Goal: Communication & Community: Answer question/provide support

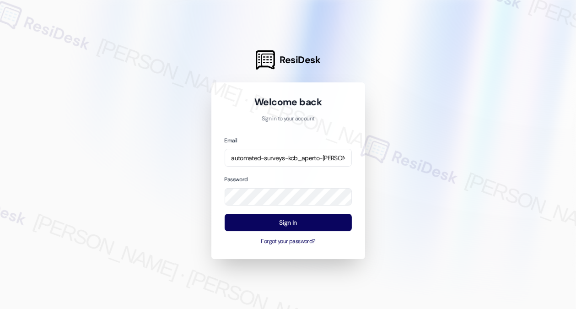
click at [281, 222] on button "Sign In" at bounding box center [287, 222] width 127 height 18
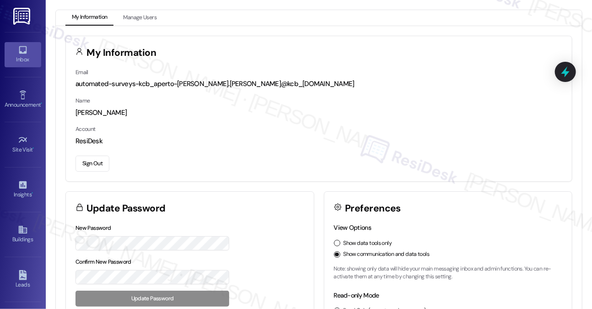
click at [36, 56] on div "Inbox" at bounding box center [23, 59] width 46 height 9
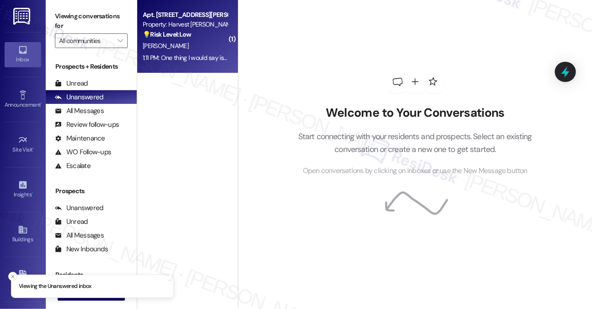
click at [229, 30] on div "Apt. 15L, [STREET_ADDRESS][PERSON_NAME] Property: Harvest [PERSON_NAME] 💡 Risk …" at bounding box center [187, 36] width 101 height 73
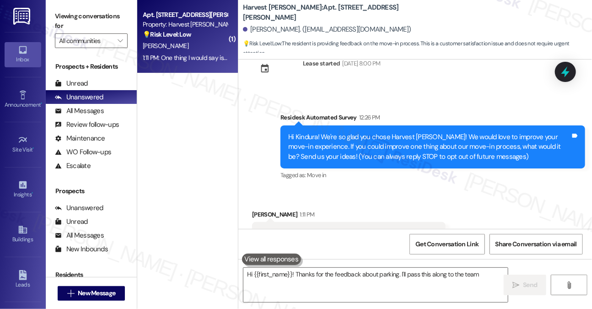
scroll to position [66, 0]
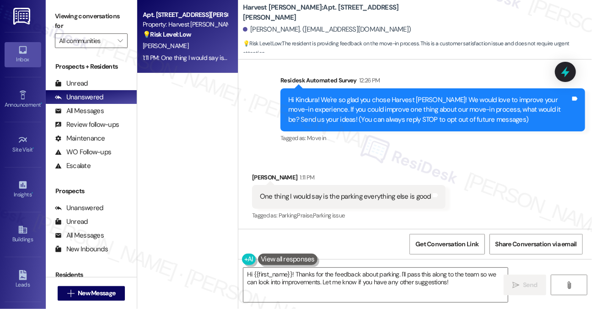
click at [386, 107] on div "Hi Kindura! We're so glad you chose Harvest [PERSON_NAME]! We would love to imp…" at bounding box center [429, 109] width 282 height 29
click at [386, 107] on div "Hi Kindura! We're so glad you chose Harvest Glen! We would love to improve your…" at bounding box center [429, 109] width 282 height 29
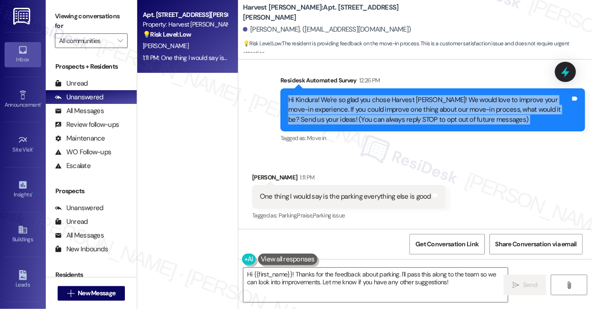
click at [386, 107] on div "Hi Kindura! We're so glad you chose Harvest Glen! We would love to improve your…" at bounding box center [429, 109] width 282 height 29
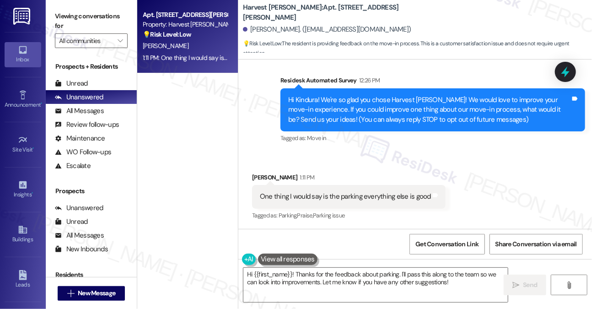
click at [357, 195] on div "One thing I would say is the parking everything else is good" at bounding box center [345, 197] width 171 height 10
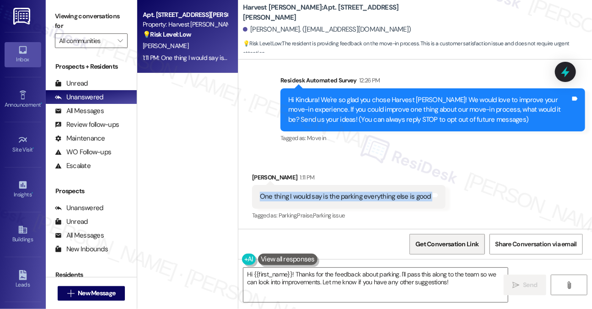
copy div "One thing I would say is the parking everything else is good Tags and notes"
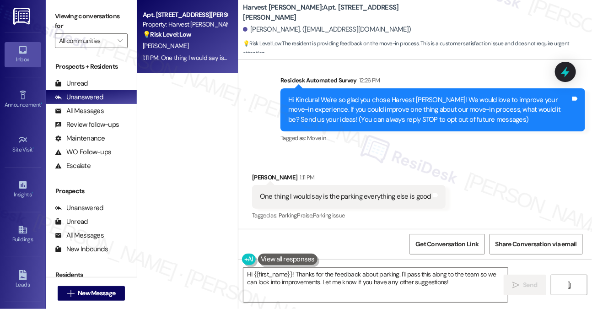
click at [99, 9] on label "Viewing conversations for" at bounding box center [91, 21] width 73 height 24
click at [375, 94] on div "Hi Kindura! We're so glad you chose Harvest Glen! We would love to improve your…" at bounding box center [432, 109] width 304 height 43
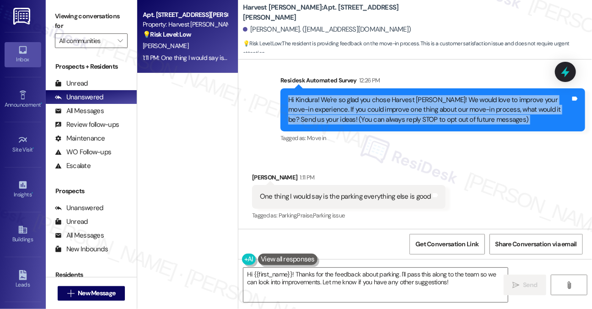
click at [375, 94] on div "Hi Kindura! We're so glad you chose Harvest Glen! We would love to improve your…" at bounding box center [432, 109] width 304 height 43
copy div "Hi Kindura! We're so glad you chose Harvest Glen! We would love to improve your…"
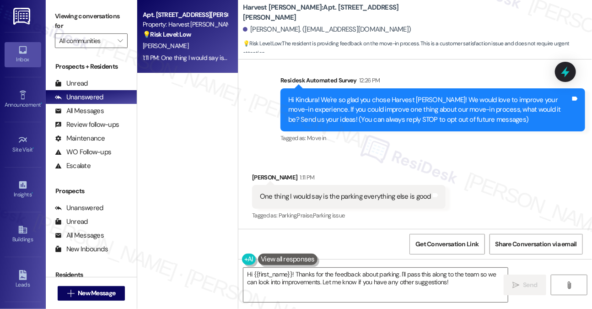
click at [317, 202] on div "One thing I would say is the parking everything else is good Tags and notes" at bounding box center [348, 196] width 193 height 23
copy div "One thing I would say is the parking everything else is good Tags and notes"
click at [95, 17] on label "Viewing conversations for" at bounding box center [91, 21] width 73 height 24
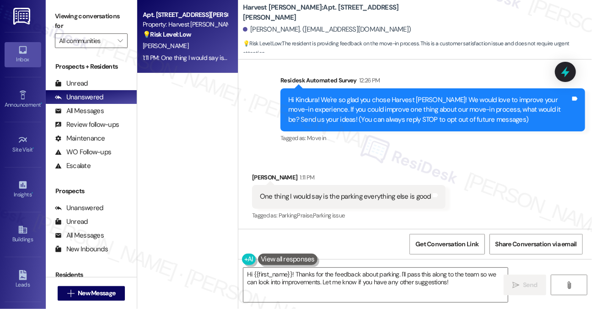
click at [117, 12] on label "Viewing conversations for" at bounding box center [91, 21] width 73 height 24
click at [102, 19] on label "Viewing conversations for" at bounding box center [91, 21] width 73 height 24
click at [323, 272] on textarea "Hi {{first_name}}! Thanks for the feedback about parking. I'll pass this along …" at bounding box center [375, 284] width 264 height 34
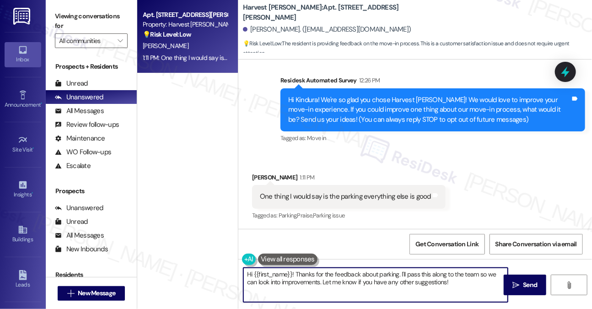
click at [323, 272] on textarea "Hi {{first_name}}! Thanks for the feedback about parking. I'll pass this along …" at bounding box center [375, 284] width 264 height 34
click at [324, 272] on textarea "Hi {{first_name}}! Thanks for the feedback about parking. I'll pass this along …" at bounding box center [375, 284] width 264 height 34
paste textarea "Thanks for sharing that, Kindura! I’m glad to hear everything else with your mo…"
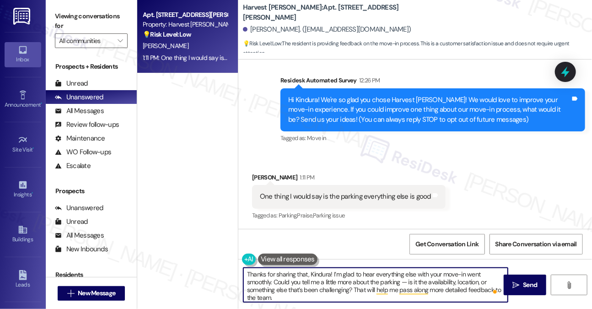
click at [256, 173] on div "Kindura Padilla 1:11 PM" at bounding box center [348, 178] width 193 height 13
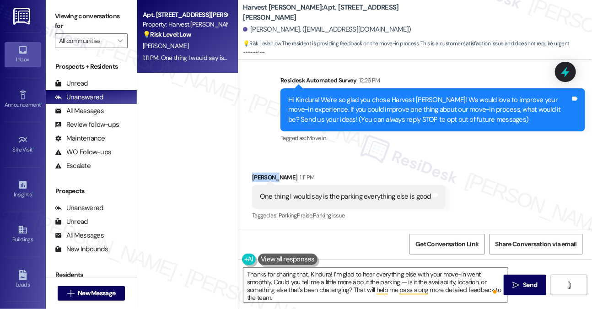
click at [256, 173] on div "Kindura Padilla 1:11 PM" at bounding box center [348, 178] width 193 height 13
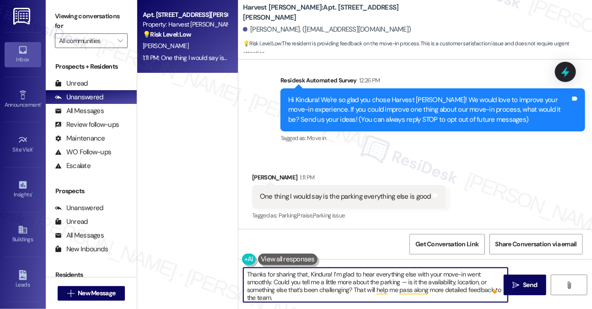
click at [247, 270] on textarea "Thanks for sharing that, Kindura! I’m glad to hear everything else with your mo…" at bounding box center [375, 284] width 264 height 34
type textarea "Hi Thanks for sharing that, Kindura! I’m glad to hear everything else with your…"
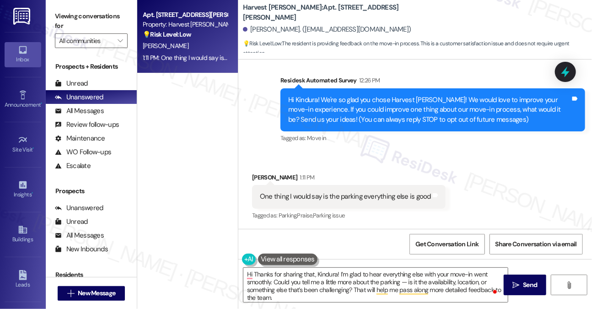
click at [278, 259] on button at bounding box center [287, 258] width 59 height 11
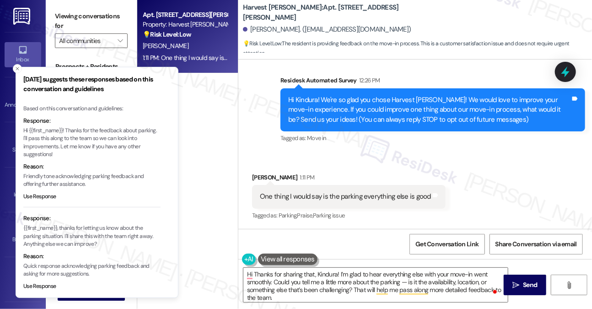
drag, startPoint x: 17, startPoint y: 129, endPoint x: 31, endPoint y: 130, distance: 13.7
click at [31, 130] on li "Friday suggests these responses based on this conversation and guidelines Based…" at bounding box center [97, 182] width 163 height 231
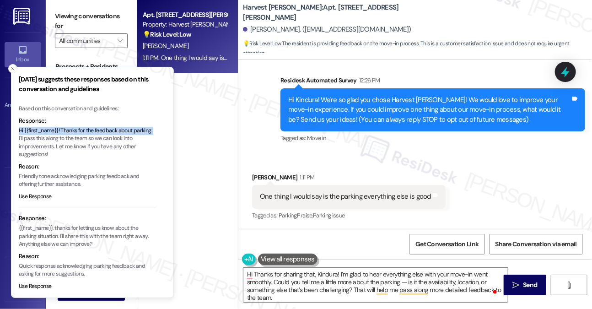
drag, startPoint x: 20, startPoint y: 131, endPoint x: 38, endPoint y: 137, distance: 19.7
click at [38, 137] on p "Hi {{first_name}}! Thanks for the feedback about parking. I'll pass this along …" at bounding box center [87, 143] width 137 height 32
copy p "Hi {{first_name}}! Thanks for the feedback about parking."
click at [304, 285] on textarea "Hi Thanks for sharing that, Kindura! I’m glad to hear everything else with your…" at bounding box center [375, 284] width 264 height 34
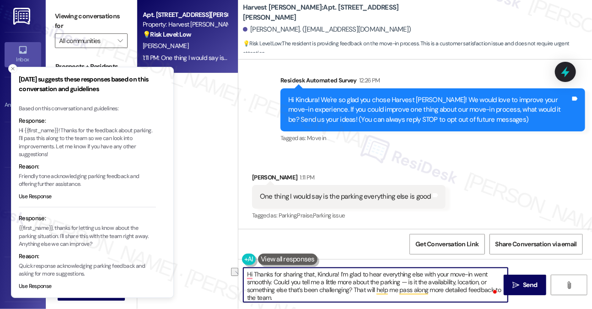
drag, startPoint x: 254, startPoint y: 272, endPoint x: 288, endPoint y: 272, distance: 34.3
click at [291, 272] on textarea "Hi Thanks for sharing that, Kindura! I’m glad to hear everything else with your…" at bounding box center [375, 284] width 264 height 34
click at [268, 272] on textarea "Hi Thanks for sharing that, Kindura! I’m glad to hear everything else with your…" at bounding box center [375, 284] width 264 height 34
click at [254, 272] on textarea "Hi Thanks for sharing that, Kindura! I’m glad to hear everything else with your…" at bounding box center [375, 284] width 264 height 34
click at [253, 272] on textarea "Hi Thanks for sharing that, Kindura! I’m glad to hear everything else with your…" at bounding box center [375, 284] width 264 height 34
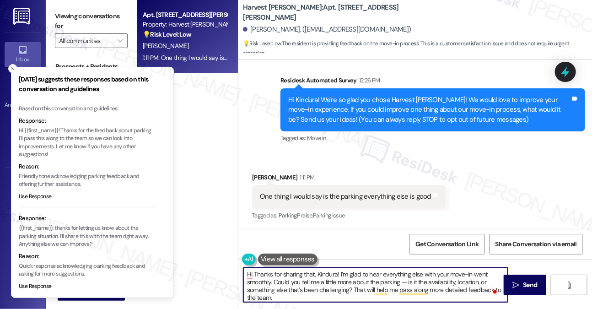
click at [325, 270] on textarea "Hi Thanks for sharing that, Kindura! I’m glad to hear everything else with your…" at bounding box center [375, 284] width 264 height 34
click at [252, 274] on textarea "Hi Thanks for sharing that, ! I’m glad to hear everything else with your move-i…" at bounding box center [375, 284] width 264 height 34
paste textarea "Kindura"
click at [338, 274] on textarea "Hi Kindura! Thanks for sharing that, ! I’m glad to hear everything else with yo…" at bounding box center [375, 284] width 264 height 34
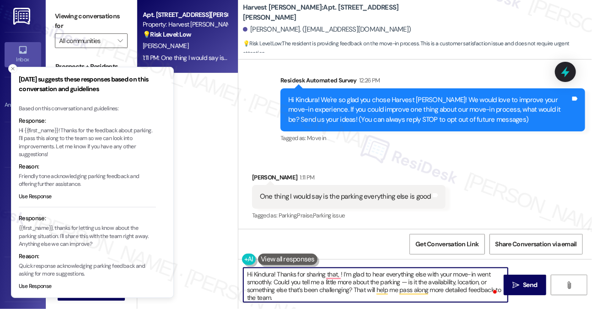
click at [341, 276] on textarea "Hi Kindura! Thanks for sharing that, ! I’m glad to hear everything else with yo…" at bounding box center [375, 284] width 264 height 34
drag, startPoint x: 341, startPoint y: 273, endPoint x: 279, endPoint y: 272, distance: 61.3
click at [279, 272] on textarea "Hi Kindura! Thanks for sharing that, ! I’m glad to hear everything else with yo…" at bounding box center [375, 284] width 264 height 34
click at [300, 280] on textarea "Hi Kindura! I’m glad to hear everything else with your move-in went smoothly. C…" at bounding box center [375, 284] width 264 height 34
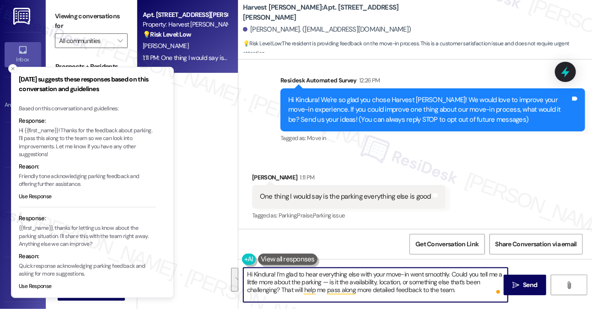
drag, startPoint x: 300, startPoint y: 280, endPoint x: 306, endPoint y: 279, distance: 5.6
click at [300, 280] on textarea "Hi Kindura! I’m glad to hear everything else with your move-in went smoothly. C…" at bounding box center [375, 284] width 264 height 34
click at [317, 279] on textarea "Hi Kindura! I’m glad to hear everything else with your move-in went smoothly. C…" at bounding box center [375, 284] width 264 height 34
drag, startPoint x: 330, startPoint y: 280, endPoint x: 322, endPoint y: 281, distance: 7.8
click at [322, 281] on textarea "Hi Kindura! I’m glad to hear everything else with your move-in went smoothly. C…" at bounding box center [375, 284] width 264 height 34
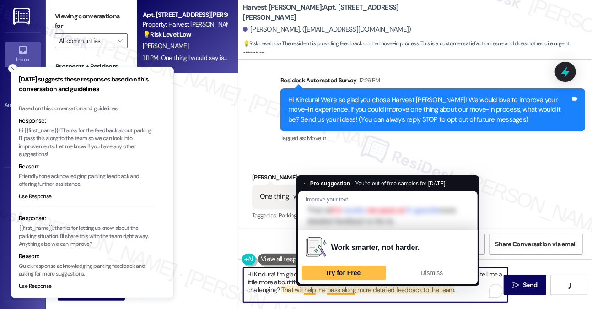
click at [272, 290] on textarea "Hi Kindura! I’m glad to hear everything else with your move-in went smoothly. C…" at bounding box center [375, 284] width 264 height 34
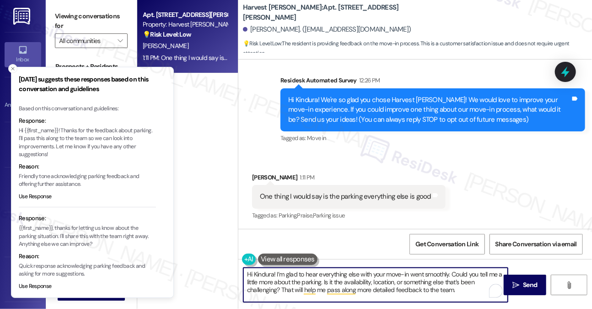
click at [272, 290] on textarea "Hi Kindura! I’m glad to hear everything else with your move-in went smoothly. C…" at bounding box center [375, 284] width 264 height 34
click at [348, 277] on textarea "Hi Kindura! I’m glad to hear everything else with your move-in went smoothly. C…" at bounding box center [375, 284] width 264 height 34
click at [410, 285] on textarea "Hi Kindura! I’m glad to hear everything else with your move-in went smoothly. C…" at bounding box center [375, 284] width 264 height 34
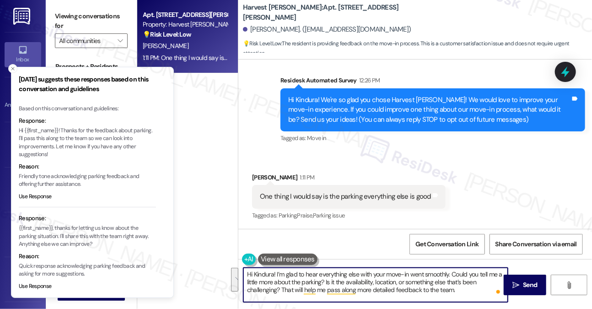
click at [410, 285] on textarea "Hi Kindura! I’m glad to hear everything else with your move-in went smoothly. C…" at bounding box center [375, 284] width 264 height 34
click at [319, 286] on textarea "Hi Kindura! I’m glad to hear everything else with your move-in went smoothly. C…" at bounding box center [375, 284] width 264 height 34
drag, startPoint x: 319, startPoint y: 286, endPoint x: 360, endPoint y: 282, distance: 40.9
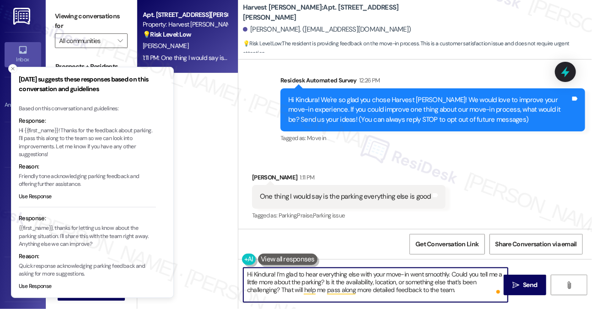
click at [319, 286] on textarea "Hi Kindura! I’m glad to hear everything else with your move-in went smoothly. C…" at bounding box center [375, 284] width 264 height 34
click at [470, 292] on textarea "Hi Kindura! I’m glad to hear everything else with your move-in went smoothly. C…" at bounding box center [375, 284] width 264 height 34
click at [507, 283] on button " Send" at bounding box center [524, 284] width 43 height 21
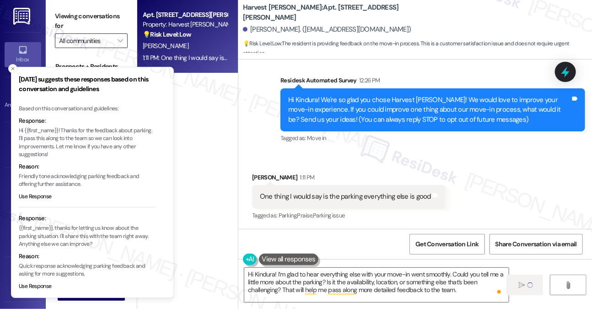
type textarea "Fetching suggested responses. Please feel free to read through the conversation…"
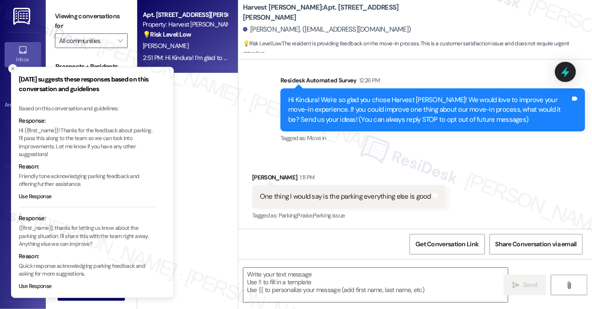
click at [13, 67] on icon "Close toast" at bounding box center [12, 68] width 5 height 5
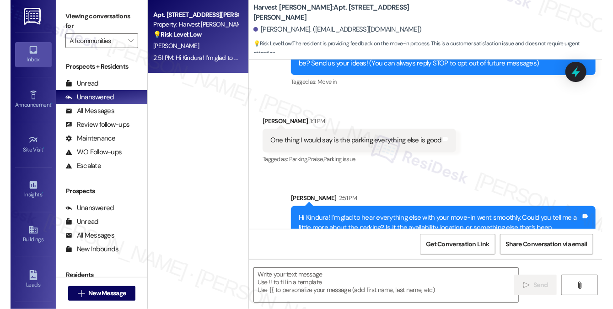
scroll to position [149, 0]
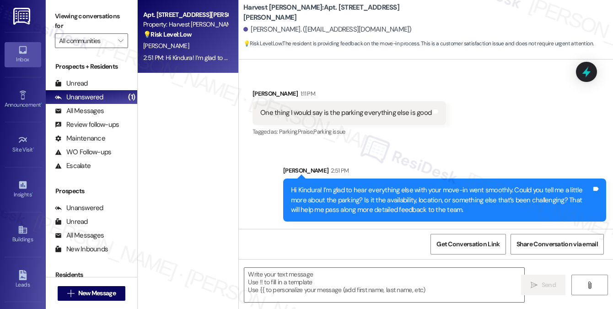
click at [338, 191] on div "Hi Kindura! I’m glad to hear everything else with your move-in went smoothly. C…" at bounding box center [441, 199] width 300 height 29
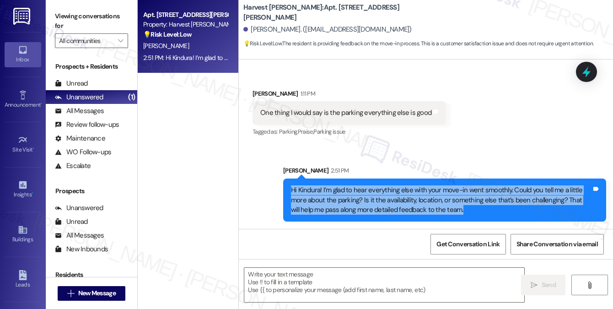
click at [338, 191] on div "Hi Kindura! I’m glad to hear everything else with your move-in went smoothly. C…" at bounding box center [441, 199] width 300 height 29
click at [339, 191] on div "Hi Kindura! I’m glad to hear everything else with your move-in went smoothly. C…" at bounding box center [441, 199] width 300 height 29
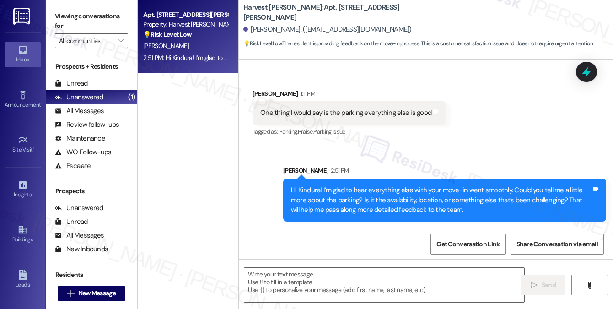
click at [360, 99] on div "Kindura Padilla 1:11 PM" at bounding box center [348, 95] width 193 height 13
click at [364, 107] on div "One thing I would say is the parking everything else is good Tags and notes" at bounding box center [348, 112] width 193 height 23
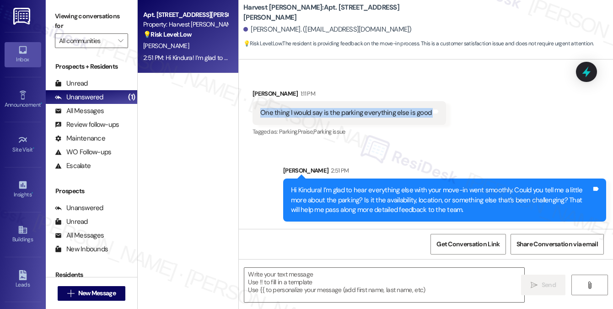
click at [364, 107] on div "One thing I would say is the parking everything else is good Tags and notes" at bounding box center [348, 112] width 193 height 23
click at [127, 40] on button "" at bounding box center [120, 40] width 15 height 15
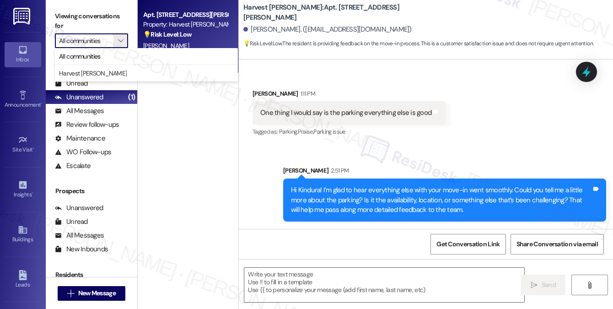
click at [340, 50] on div "Harvest Glen: Apt. 15L, 200 S. Linden Ave Kindura Padilla. (kindurap@gmail.com)…" at bounding box center [426, 29] width 374 height 59
